Goal: Transaction & Acquisition: Purchase product/service

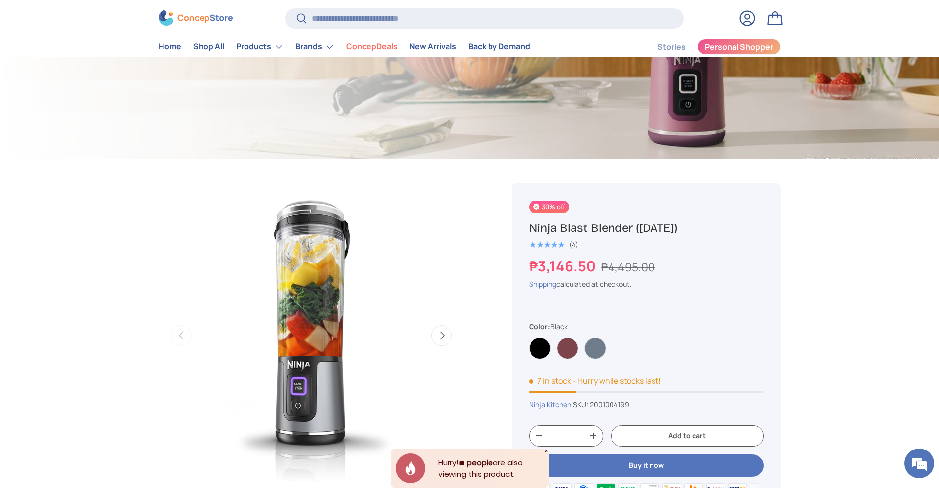
scroll to position [247, 0]
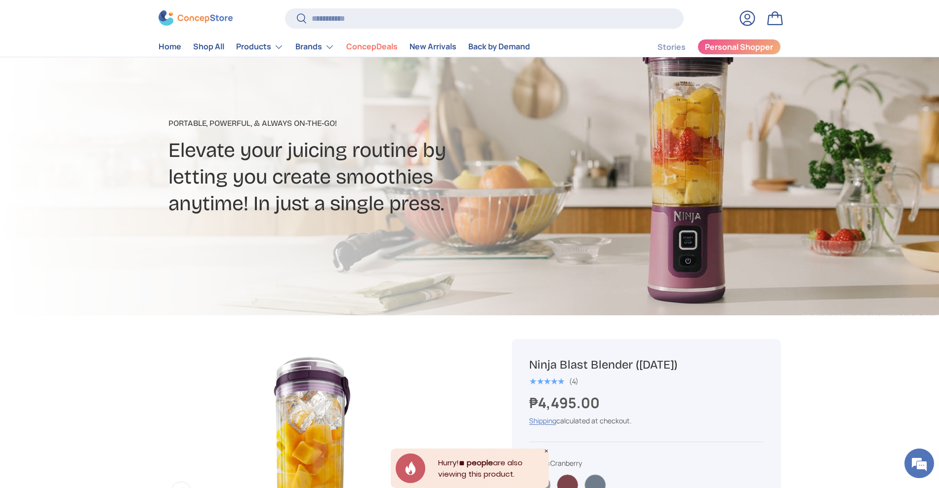
scroll to position [185, 0]
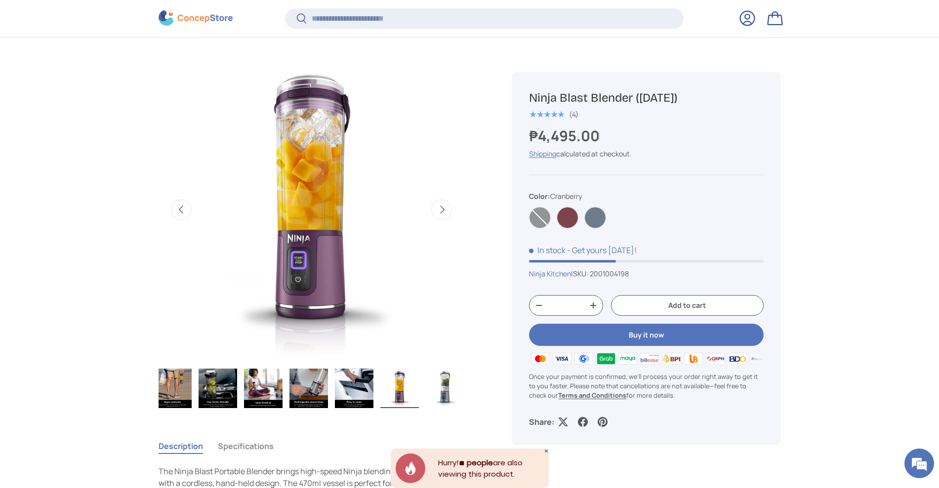
scroll to position [368, 0]
